Goal: Information Seeking & Learning: Learn about a topic

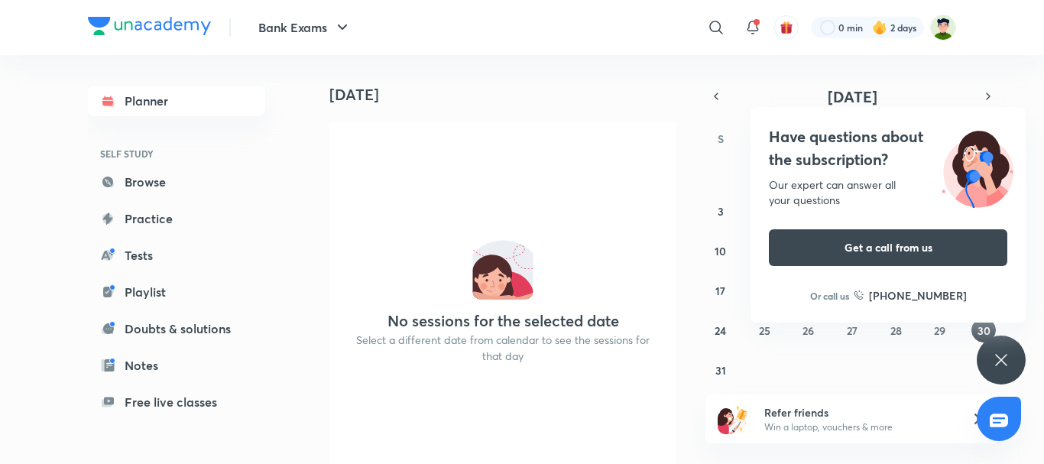
click at [1020, 349] on div "Have questions about the subscription? Our expert can answer all your questions…" at bounding box center [1001, 360] width 49 height 49
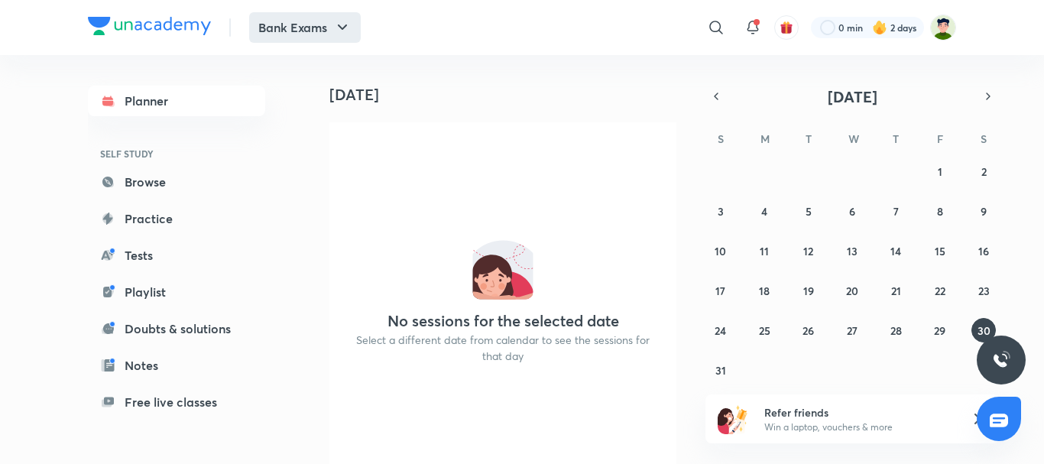
click at [324, 28] on button "Bank Exams" at bounding box center [305, 27] width 112 height 31
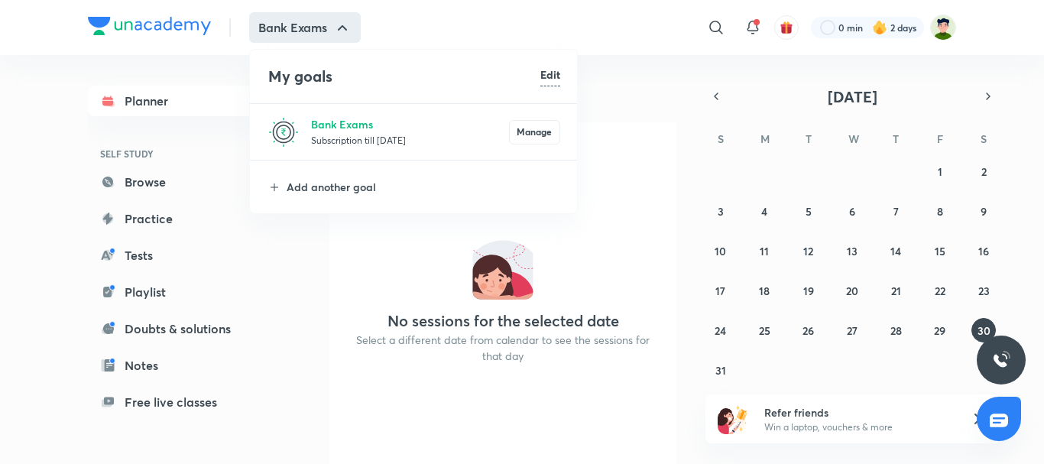
click at [324, 28] on div at bounding box center [522, 232] width 1044 height 464
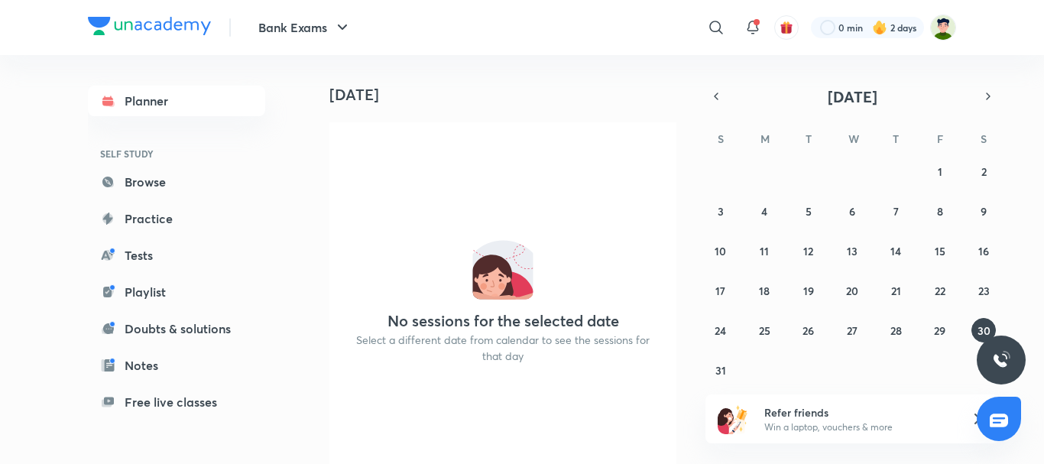
click at [208, 19] on img at bounding box center [149, 26] width 123 height 18
click at [728, 23] on div at bounding box center [716, 27] width 31 height 31
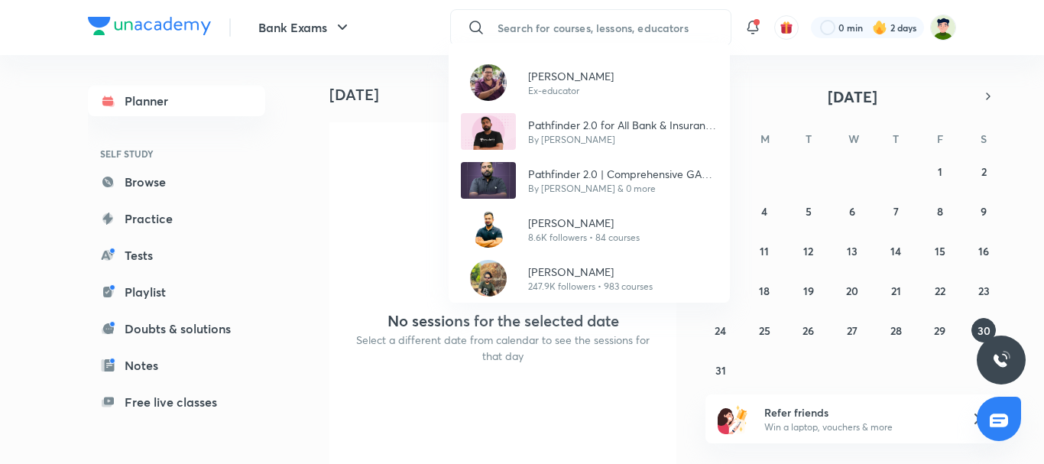
click at [539, 24] on div "[PERSON_NAME] Ex-educator Pathfinder 2.0 for All Bank & Insurance Exam Part-2 B…" at bounding box center [522, 232] width 1044 height 464
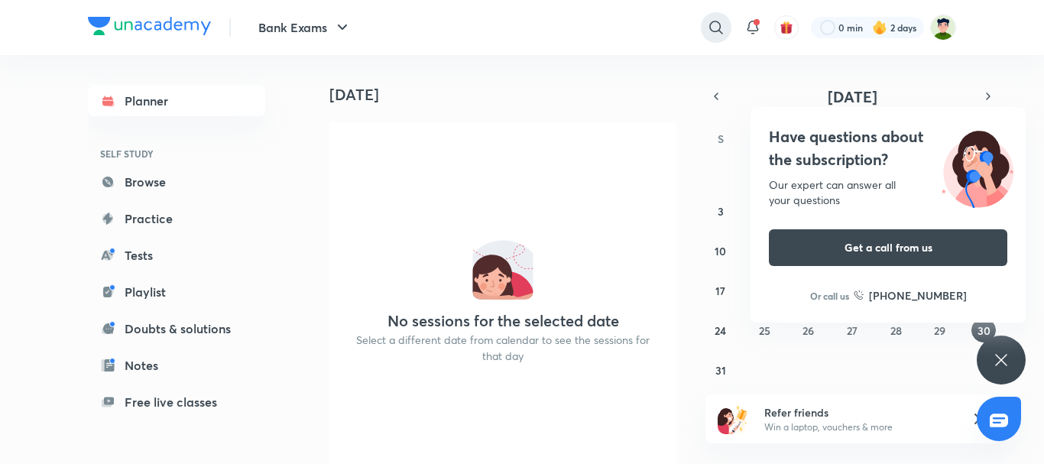
click at [719, 21] on icon at bounding box center [716, 27] width 18 height 18
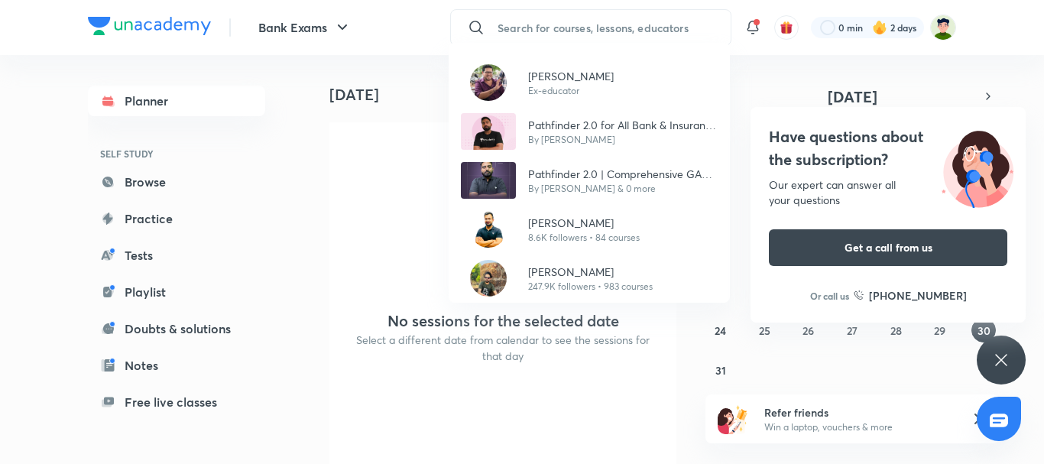
click at [545, 28] on div "[PERSON_NAME] Ex-educator Pathfinder 2.0 for All Bank & Insurance Exam Part-2 B…" at bounding box center [522, 232] width 1044 height 464
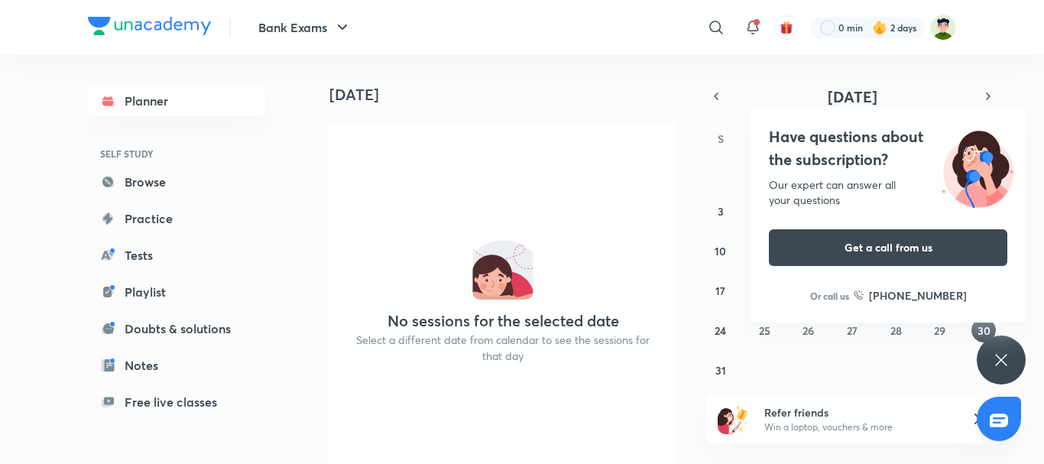
click at [735, 27] on div "​ 0 min 2 days" at bounding box center [703, 27] width 506 height 37
click at [723, 26] on icon at bounding box center [716, 27] width 18 height 18
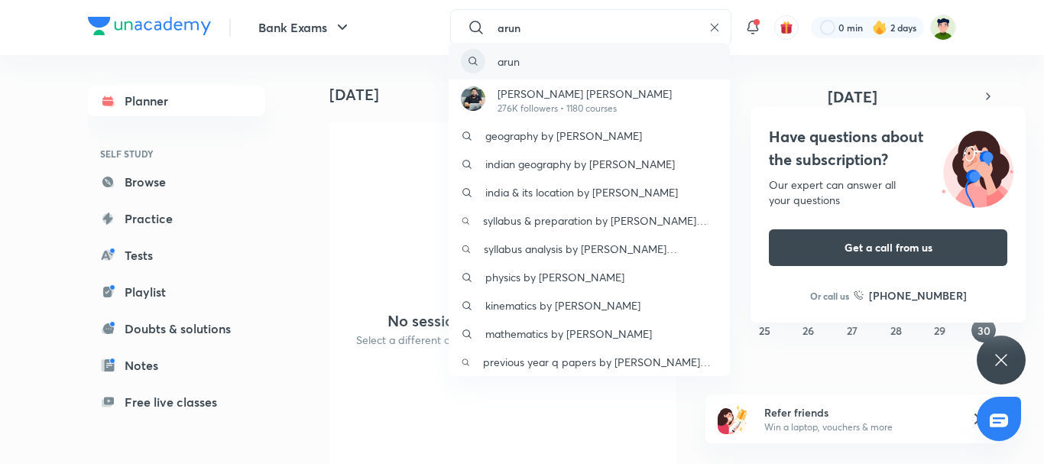
type input "arun"
click at [548, 70] on div "arun" at bounding box center [589, 61] width 281 height 37
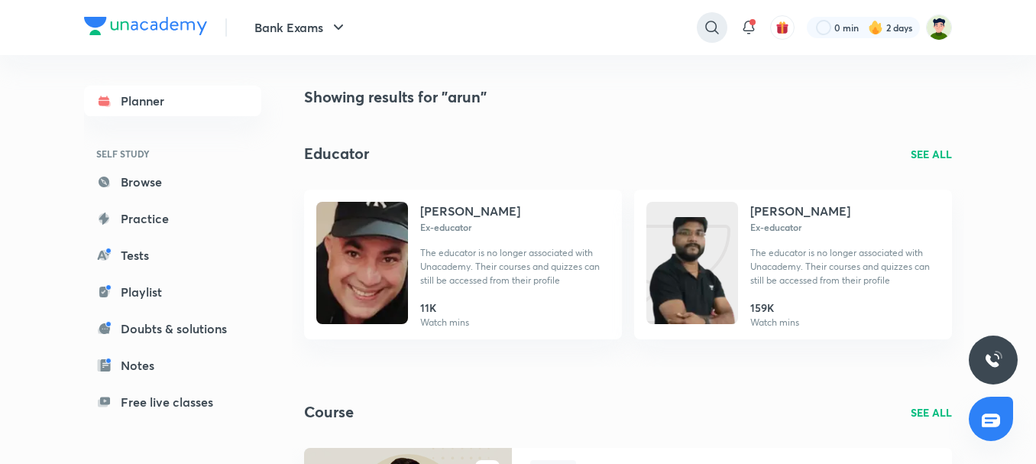
click at [704, 28] on icon at bounding box center [712, 27] width 18 height 18
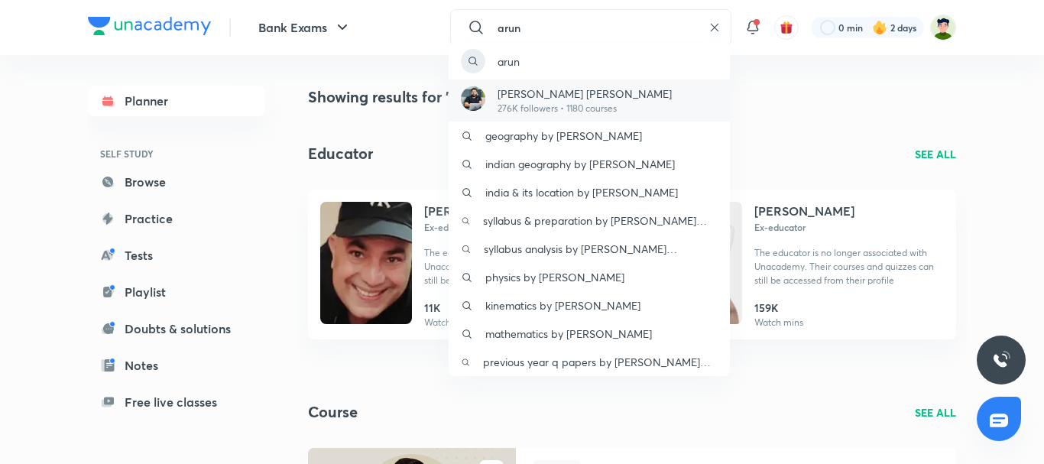
type input "arun"
click at [564, 93] on p "[PERSON_NAME] [PERSON_NAME]" at bounding box center [585, 94] width 174 height 16
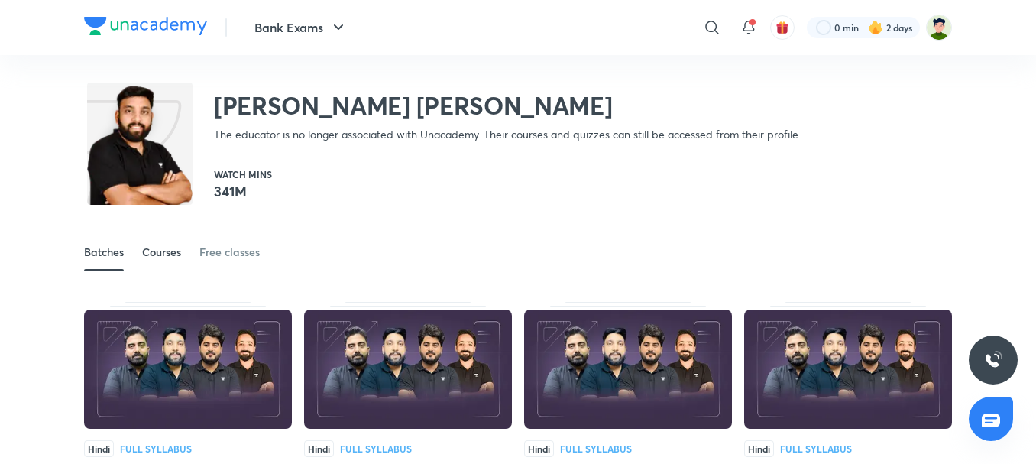
click at [170, 249] on div "Courses" at bounding box center [161, 252] width 39 height 15
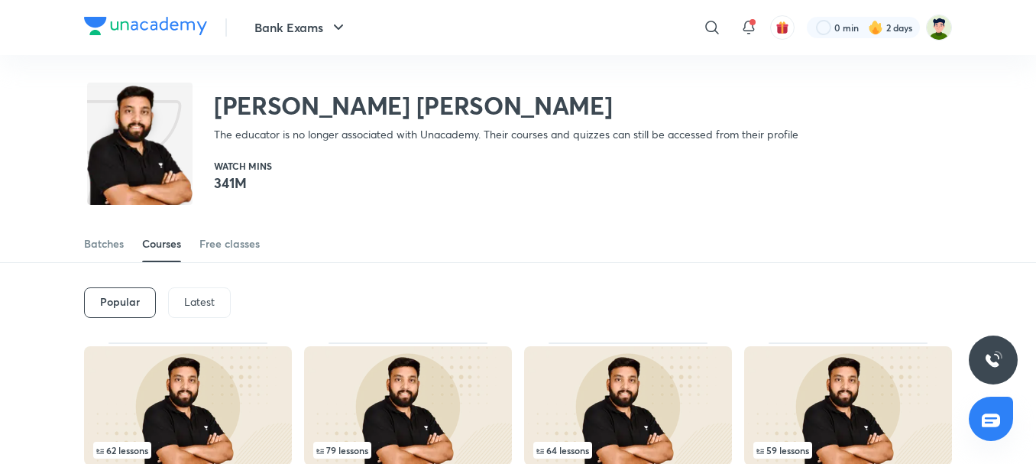
scroll to position [46, 0]
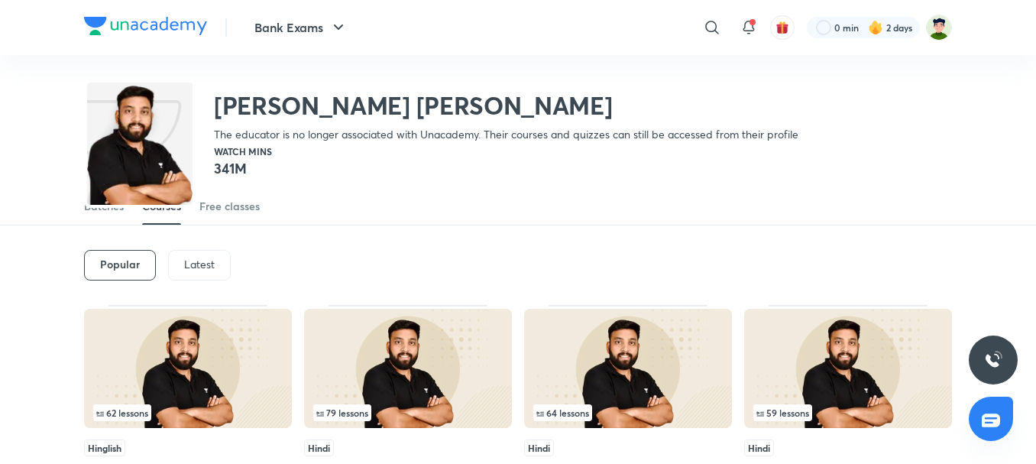
click at [203, 258] on p "Latest" at bounding box center [199, 264] width 31 height 12
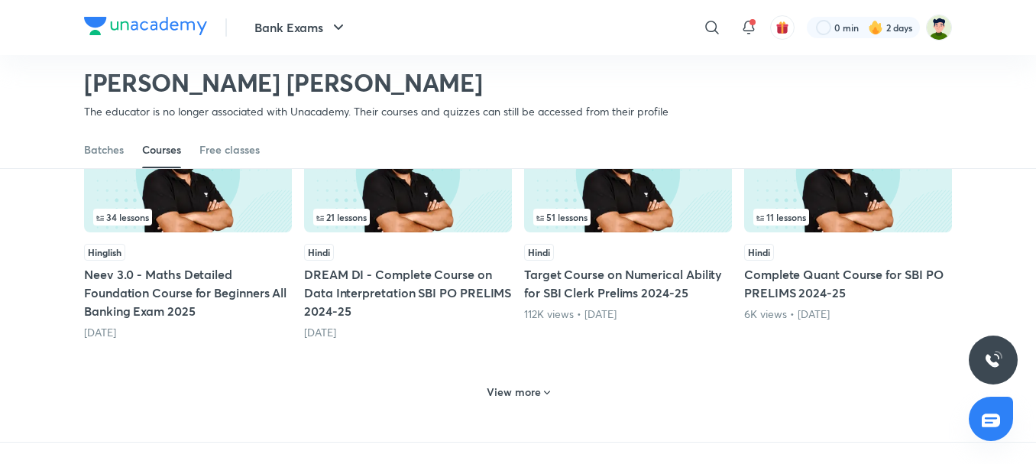
scroll to position [755, 0]
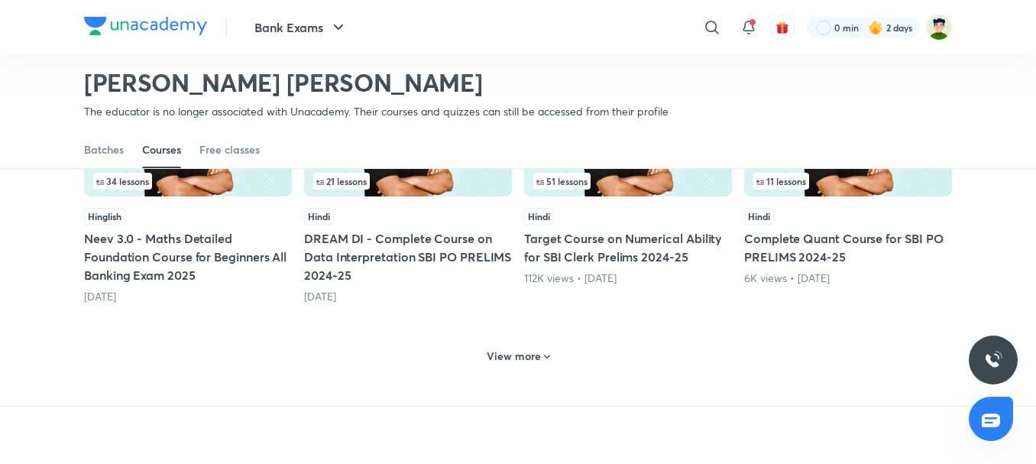
click at [549, 351] on icon at bounding box center [547, 357] width 12 height 12
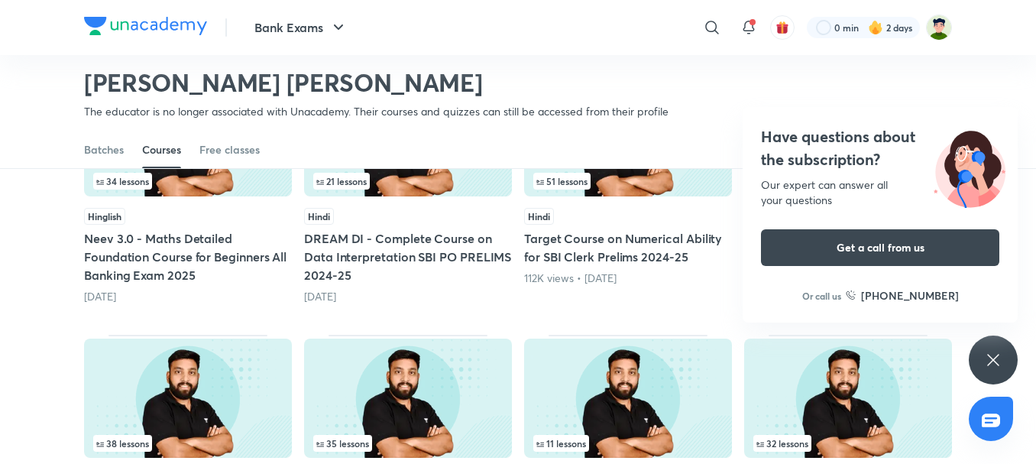
click at [989, 353] on icon at bounding box center [993, 360] width 18 height 18
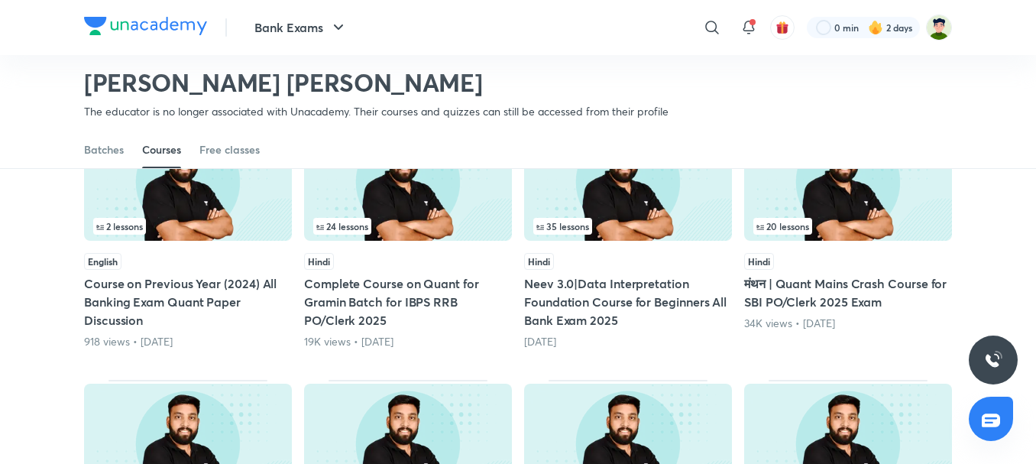
scroll to position [219, 0]
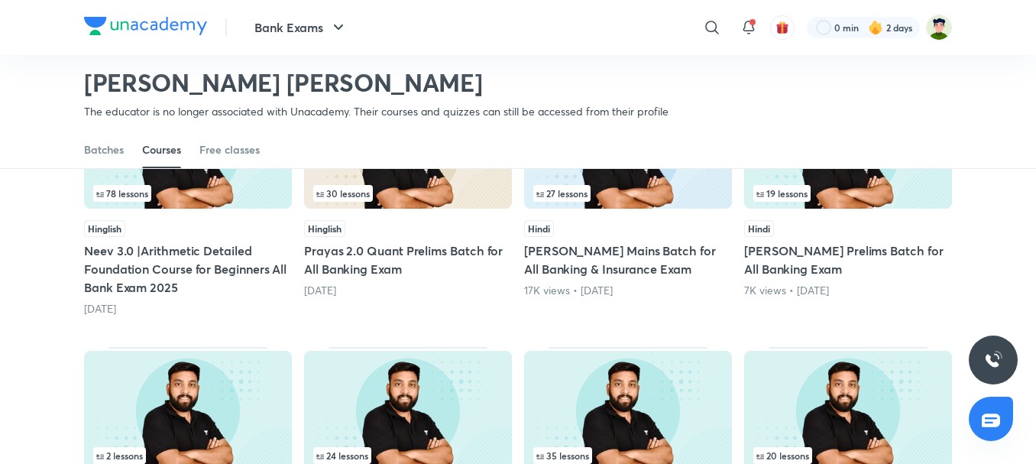
click at [680, 208] on img at bounding box center [628, 148] width 208 height 119
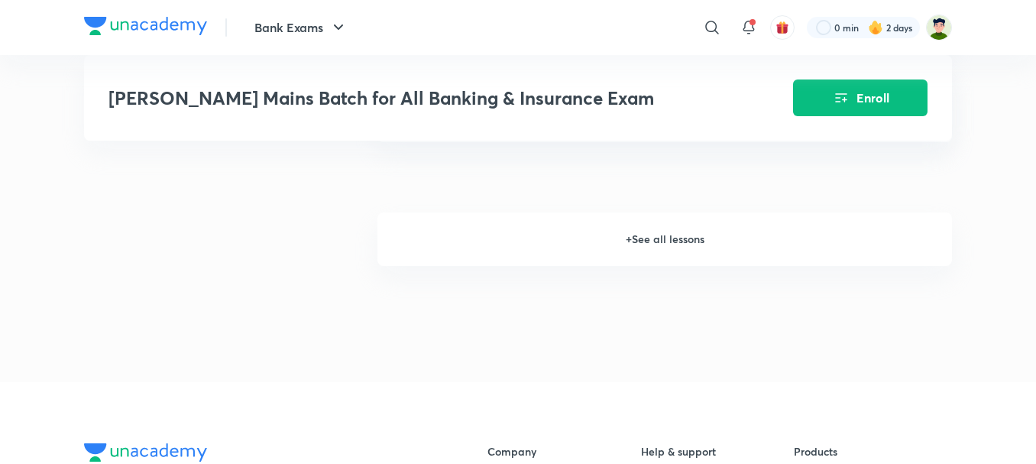
scroll to position [2549, 0]
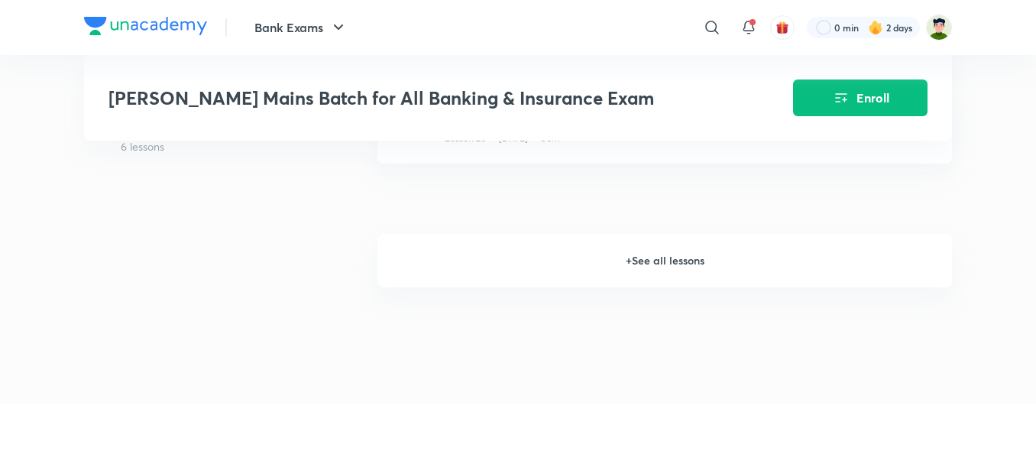
click at [657, 240] on h6 "+ See all lessons" at bounding box center [665, 261] width 575 height 54
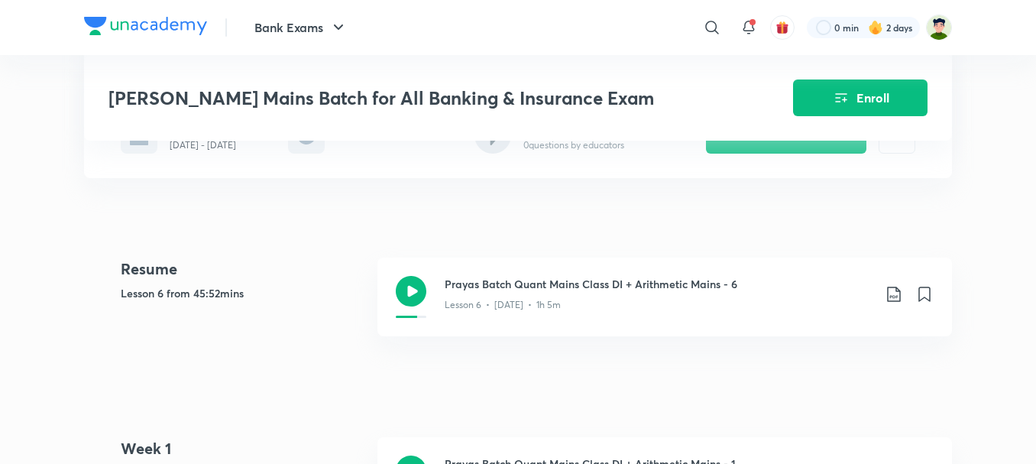
scroll to position [382, 0]
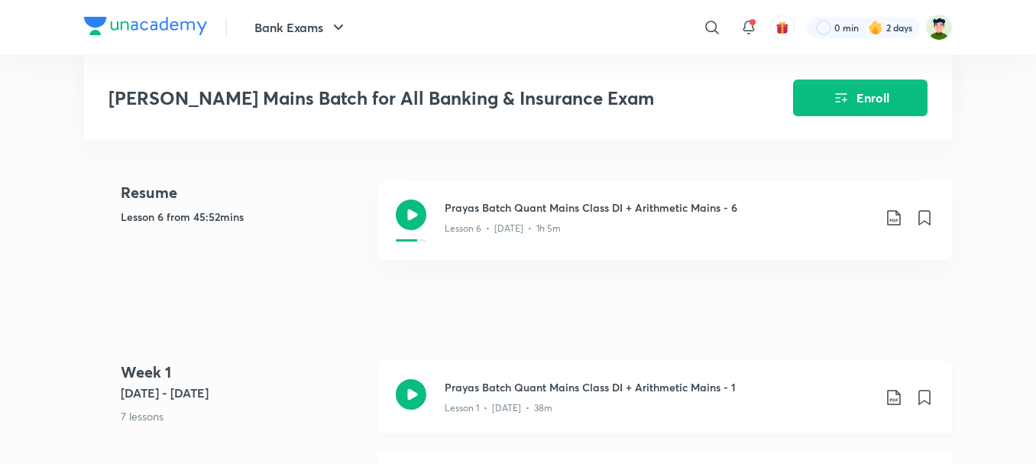
click at [425, 386] on icon at bounding box center [411, 394] width 31 height 31
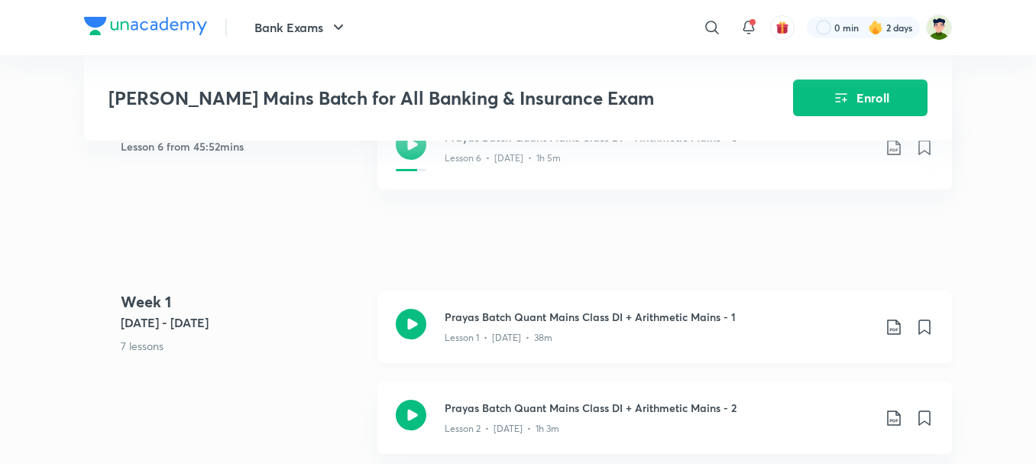
scroll to position [535, 0]
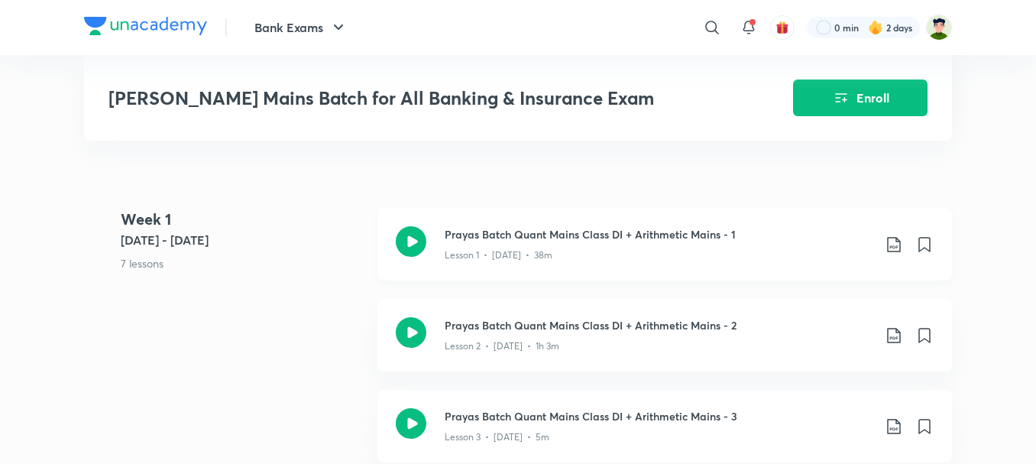
click at [415, 226] on icon at bounding box center [411, 241] width 31 height 31
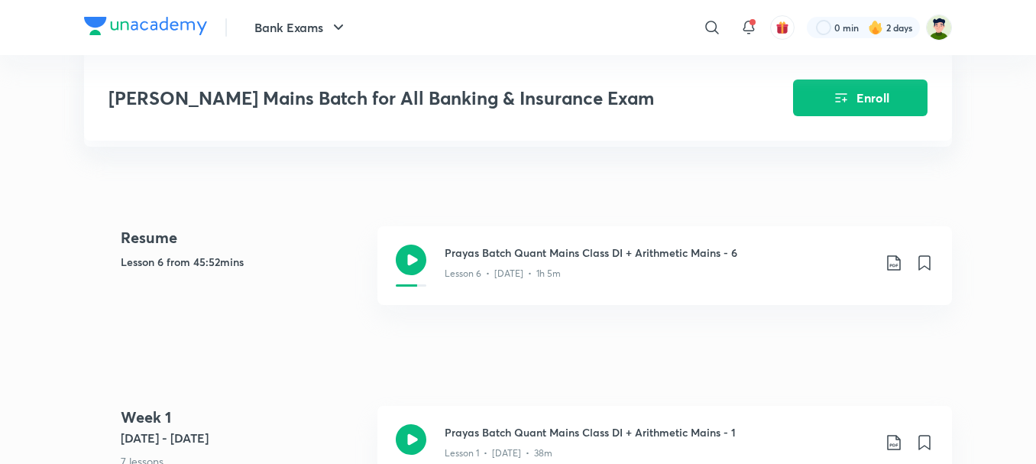
scroll to position [459, 0]
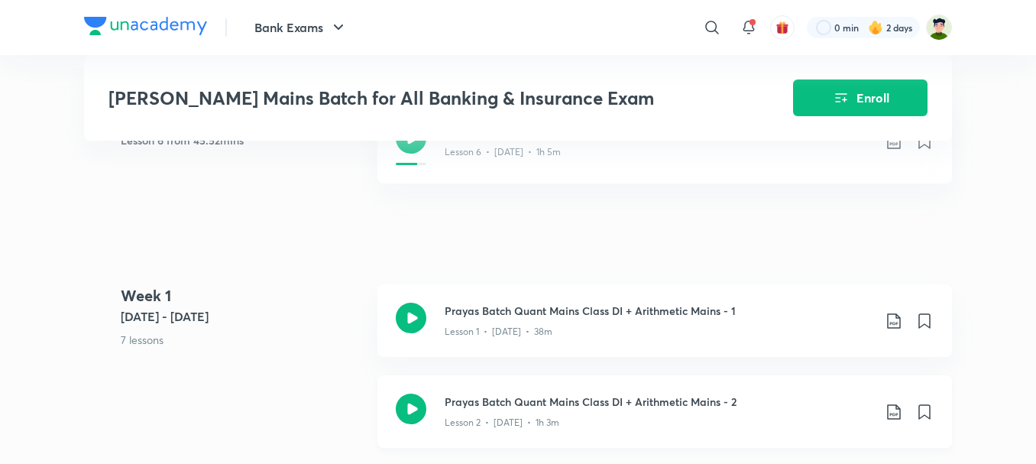
click at [416, 405] on icon at bounding box center [411, 409] width 31 height 31
